Goal: Information Seeking & Learning: Learn about a topic

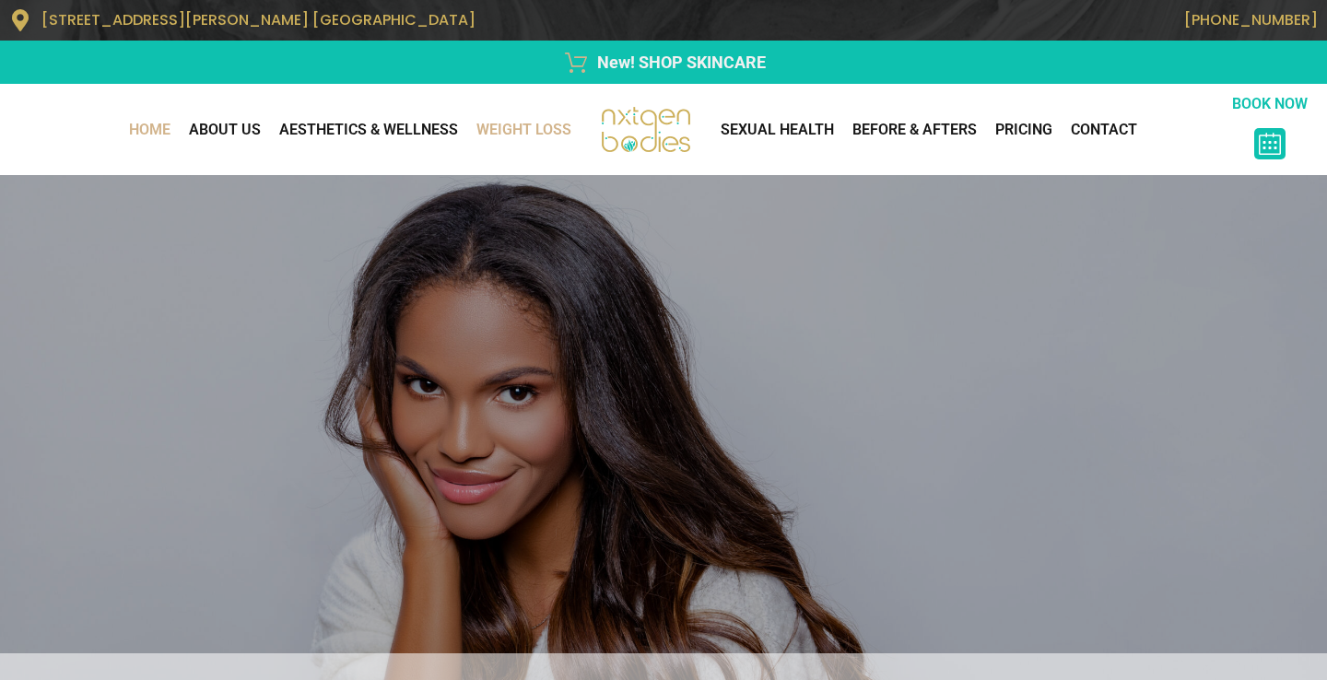
click at [540, 141] on link "WEIGHT LOSS" at bounding box center [523, 130] width 113 height 37
click at [540, 141] on link "WEIGHT LOSS" at bounding box center [515, 130] width 132 height 37
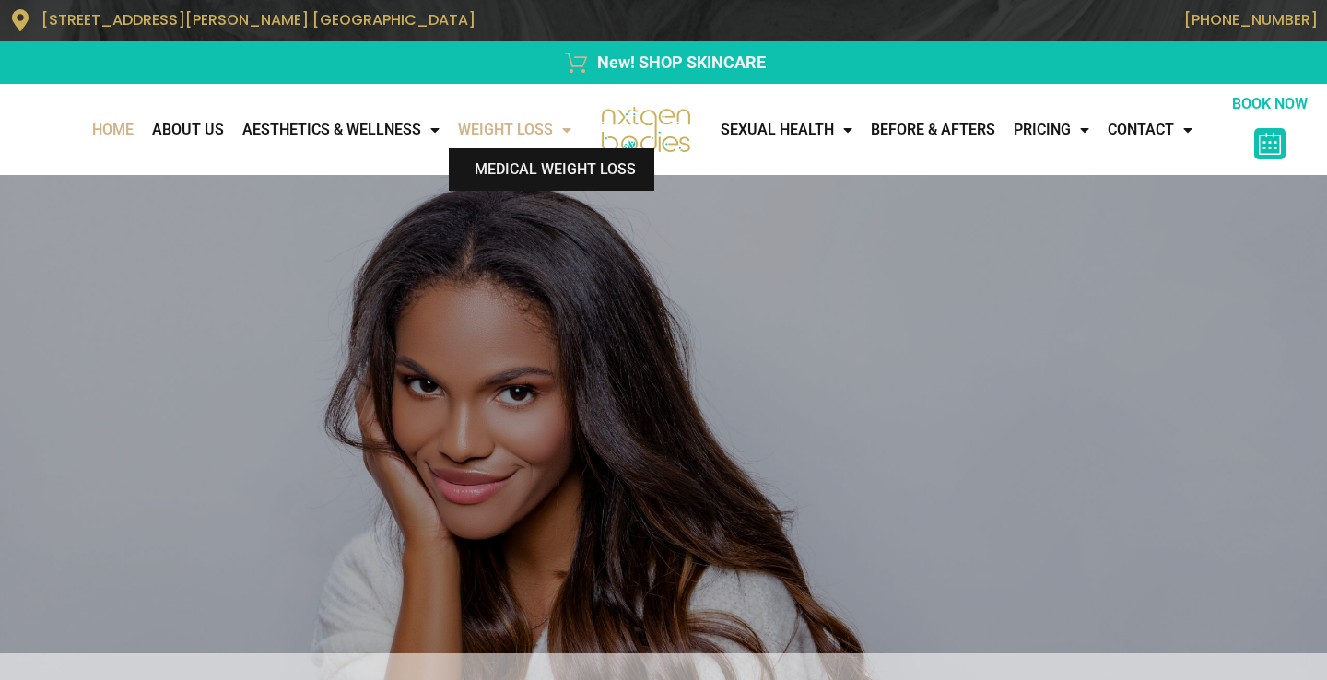
click at [529, 181] on link "Medical Weight Loss" at bounding box center [552, 169] width 206 height 42
